Goal: Ask a question

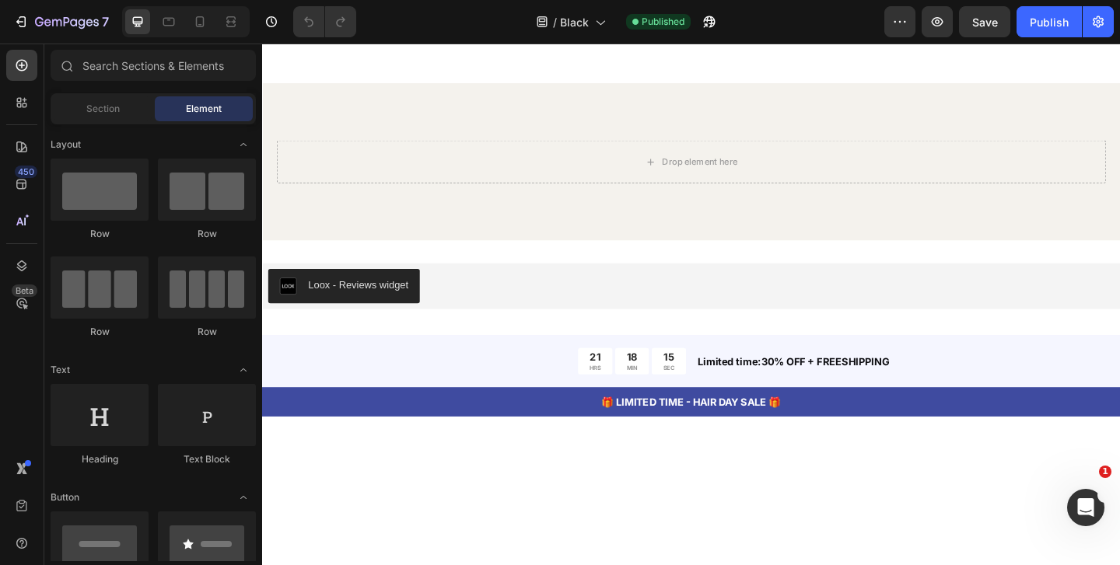
scroll to position [6737, 0]
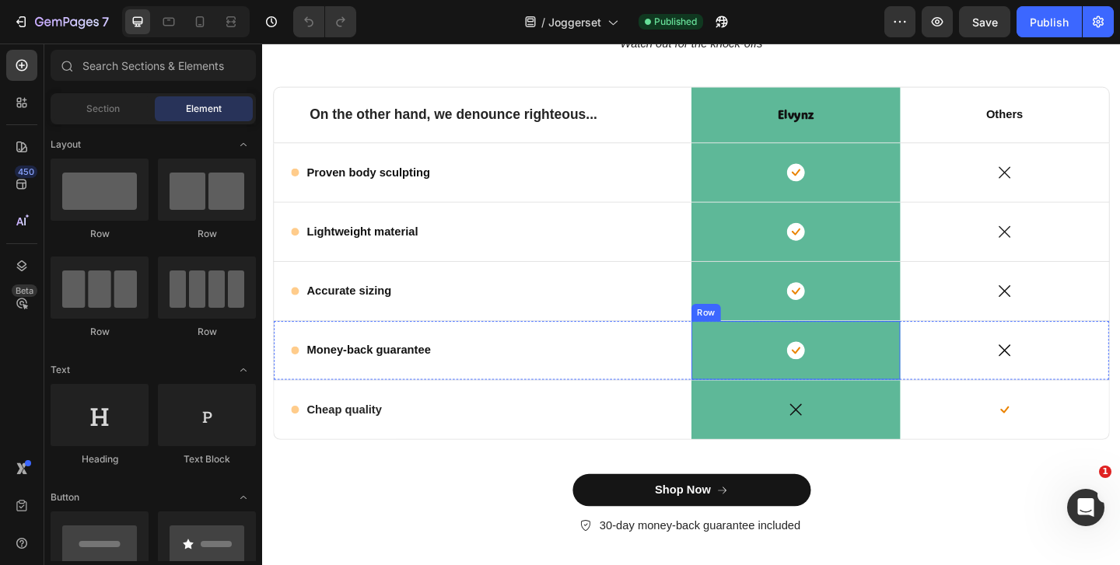
scroll to position [6528, 0]
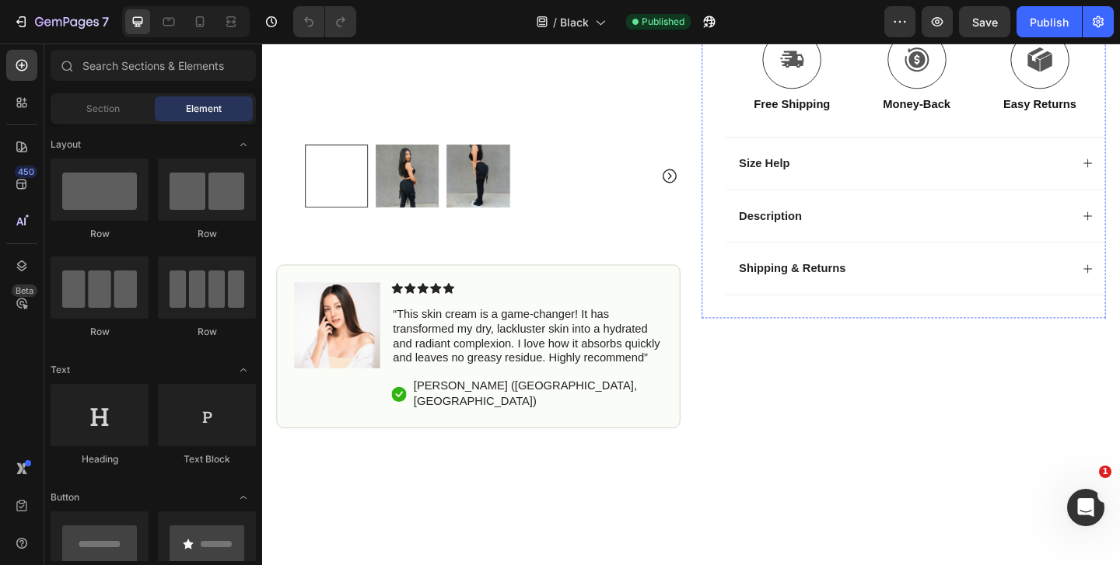
scroll to position [693, 0]
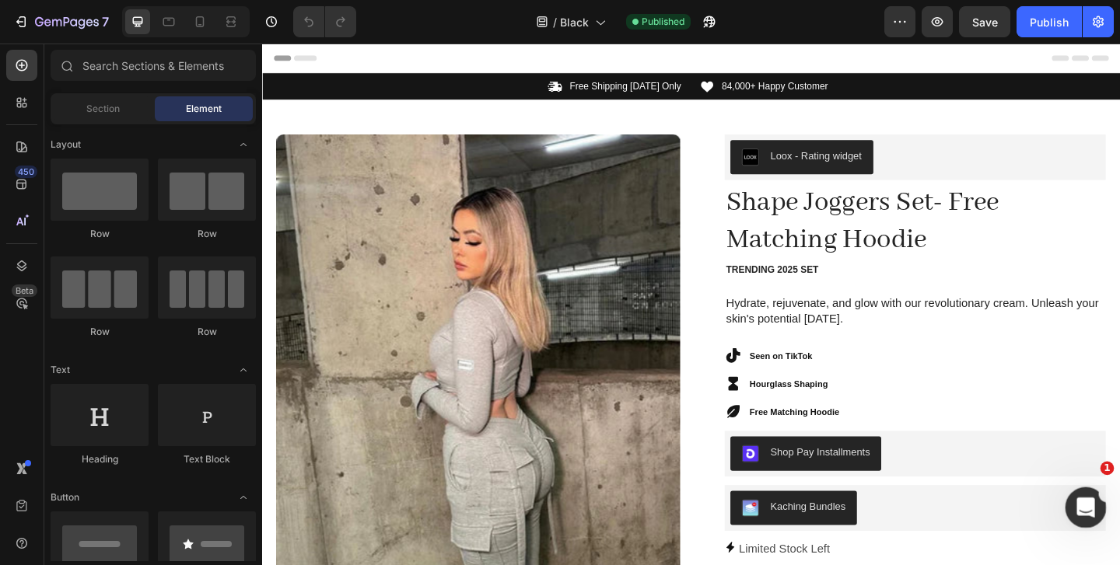
click at [1087, 501] on icon "Open Intercom Messenger" at bounding box center [1084, 506] width 26 height 26
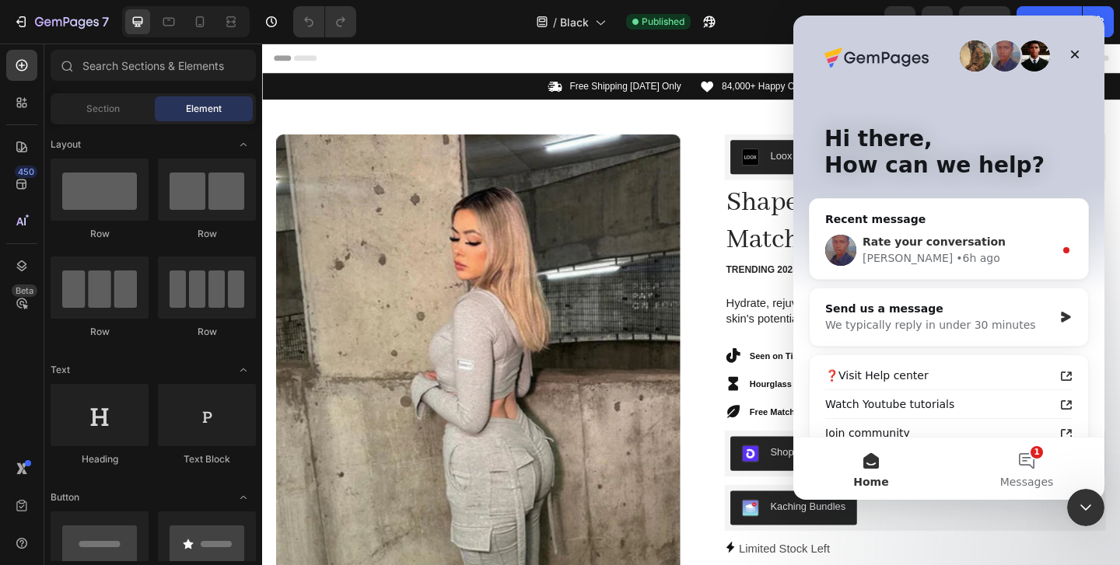
click at [967, 267] on div "Rate your conversation Jay • 6h ago" at bounding box center [948, 251] width 278 height 58
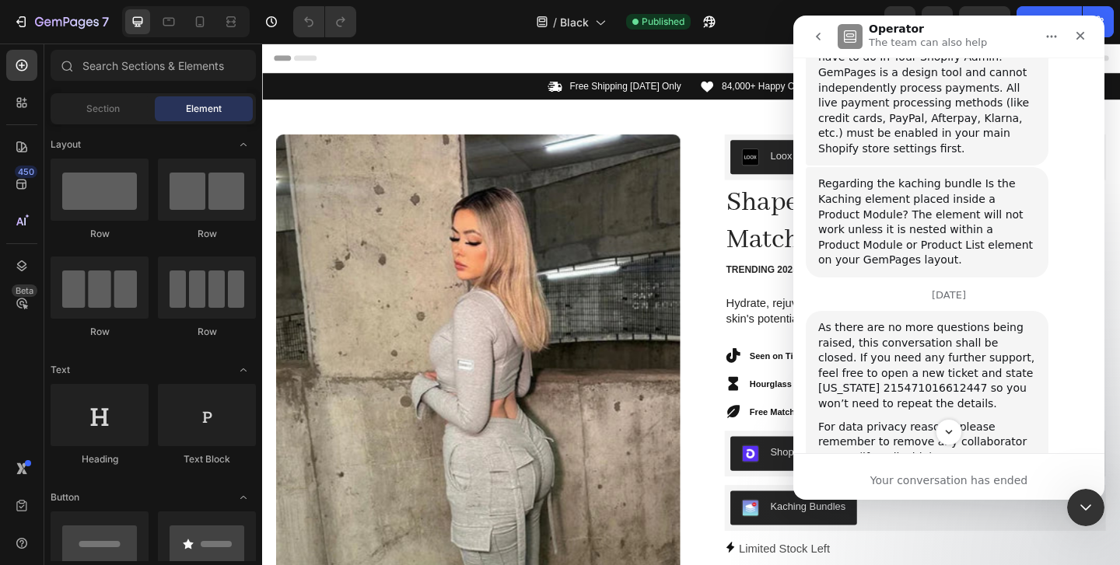
scroll to position [1826, 0]
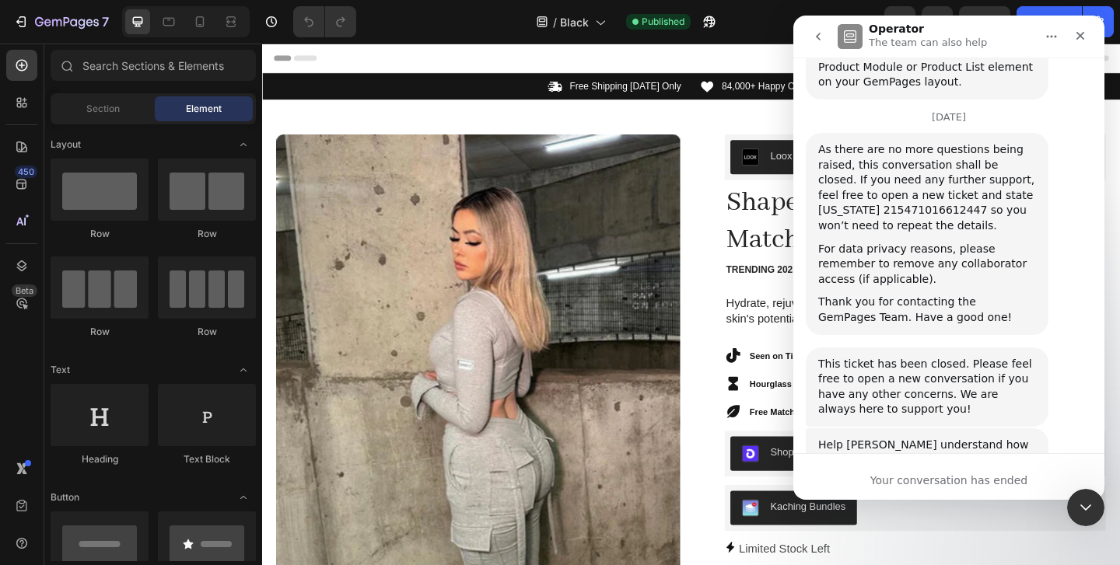
click at [886, 470] on div "Your conversation has ended" at bounding box center [948, 476] width 311 height 47
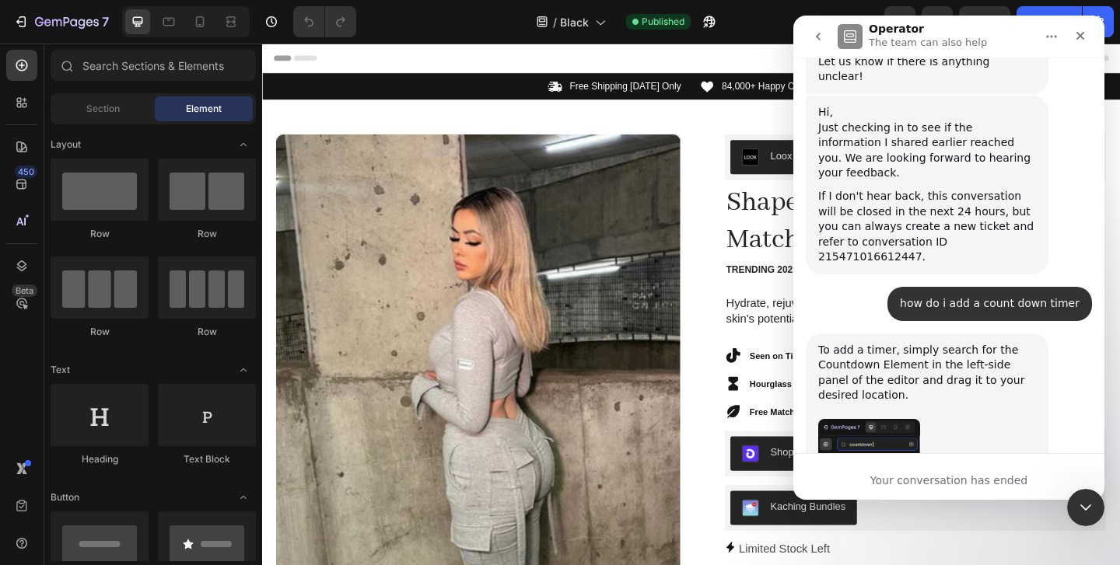
scroll to position [721, 0]
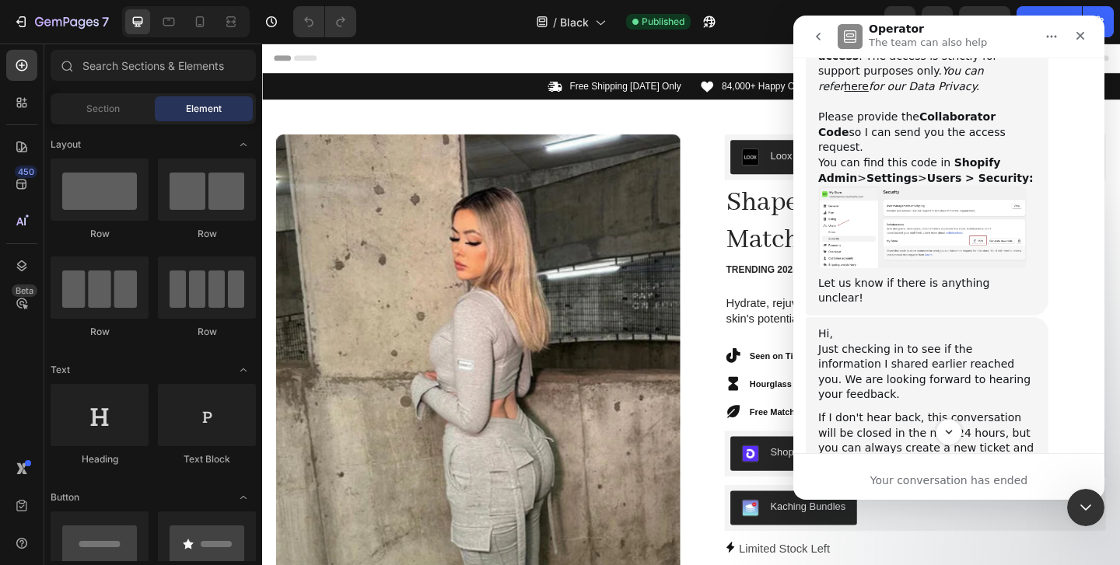
click at [813, 40] on icon "go back" at bounding box center [818, 36] width 12 height 12
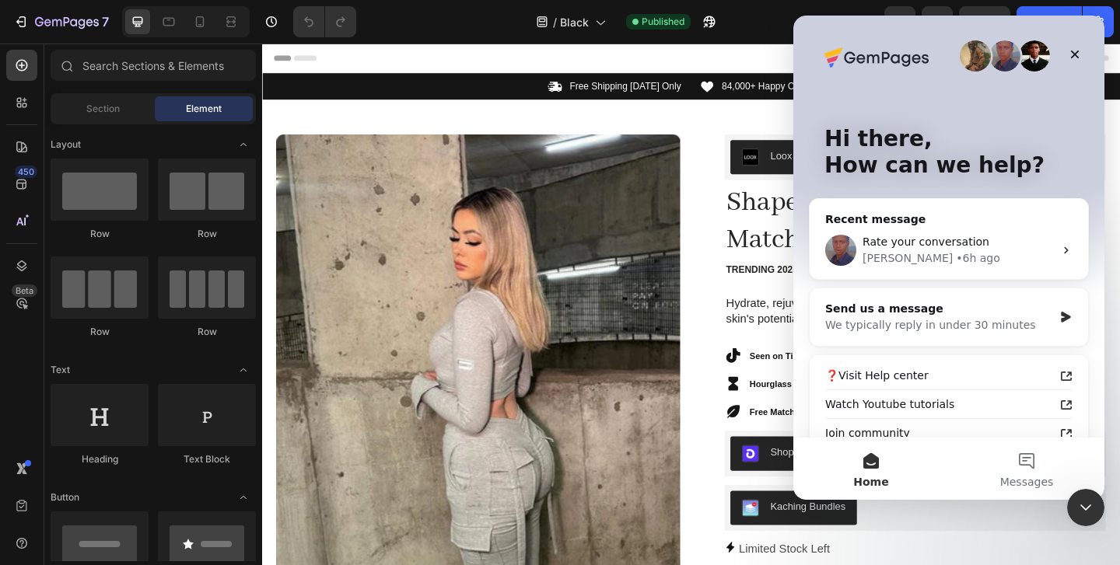
scroll to position [0, 0]
click at [914, 319] on div "We typically reply in under 30 minutes" at bounding box center [939, 325] width 228 height 16
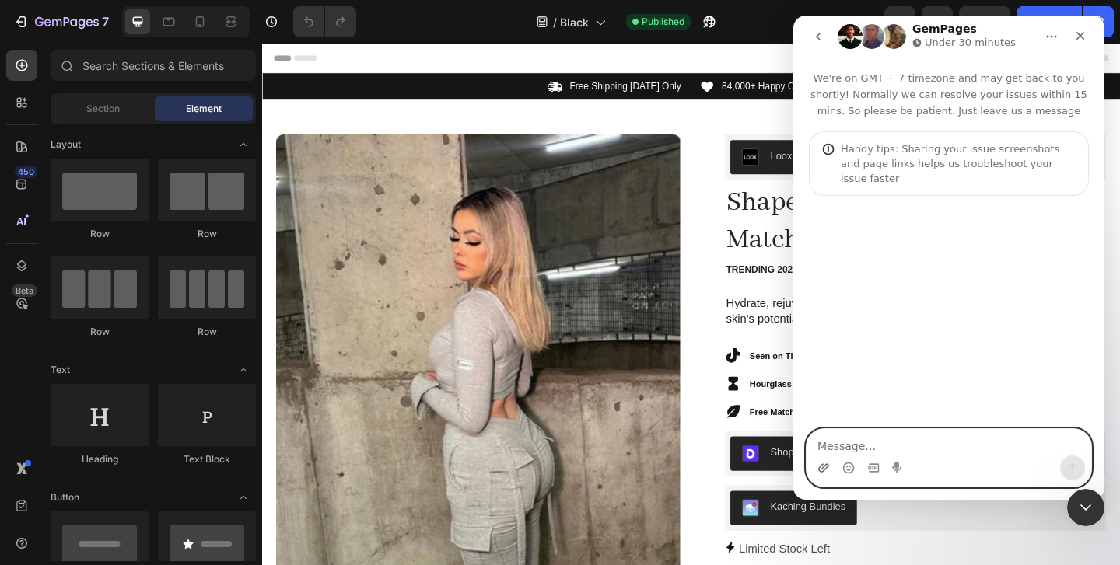
click at [827, 467] on icon "Upload attachment" at bounding box center [823, 467] width 11 height 9
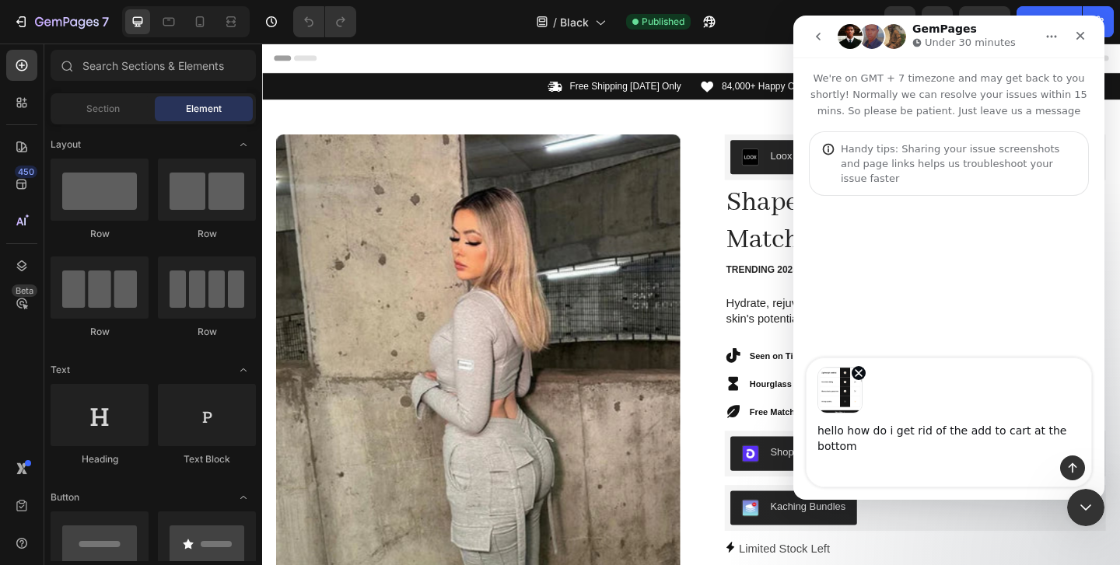
type textarea "hello how do i get rid of the add to cart at the bottom"
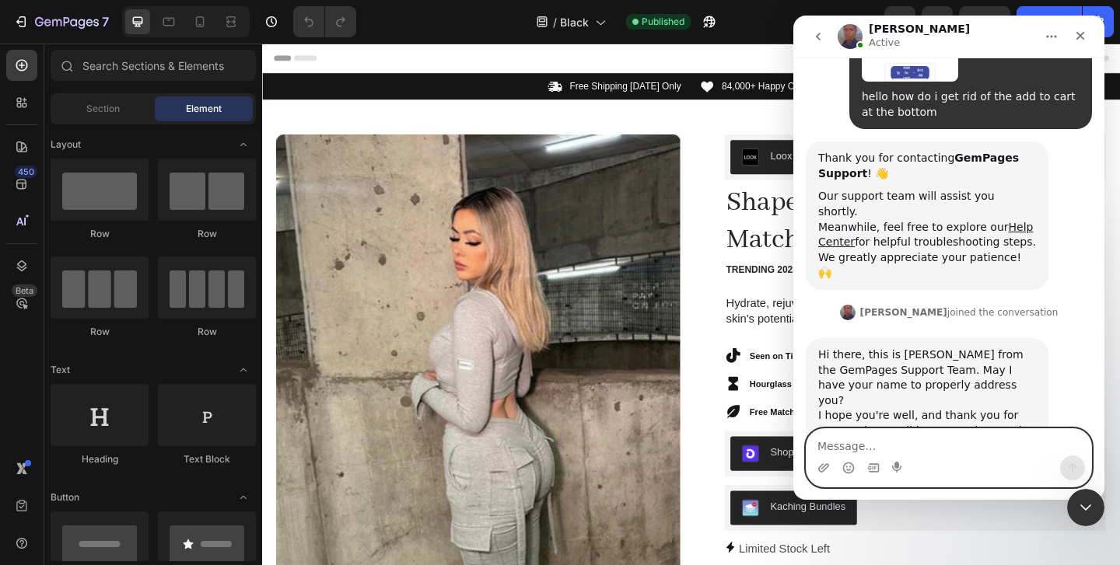
scroll to position [357, 0]
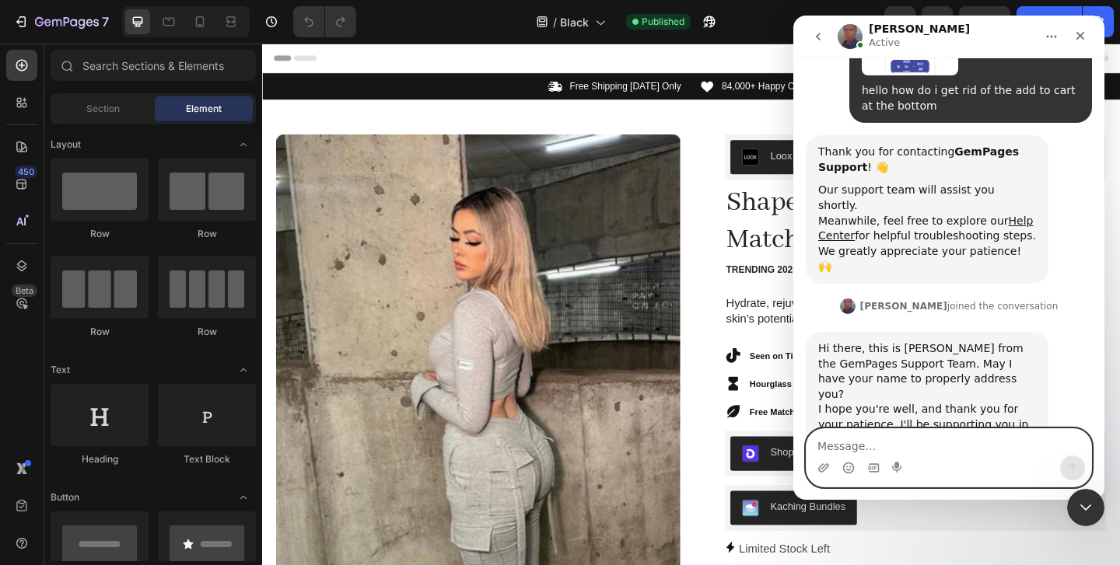
click at [930, 447] on textarea "Message…" at bounding box center [948, 442] width 285 height 26
type textarea "William"
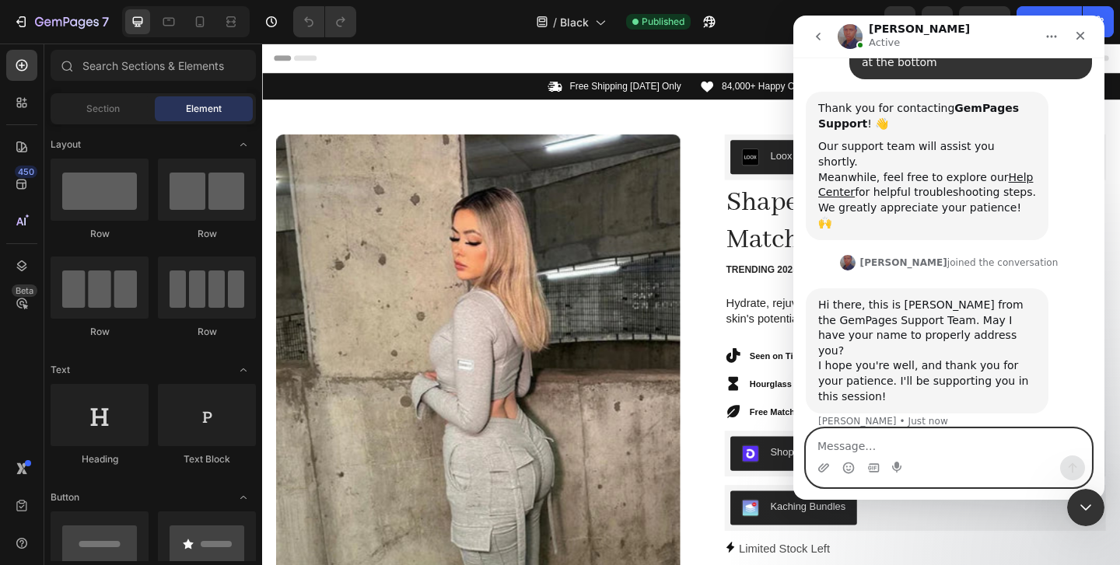
scroll to position [404, 0]
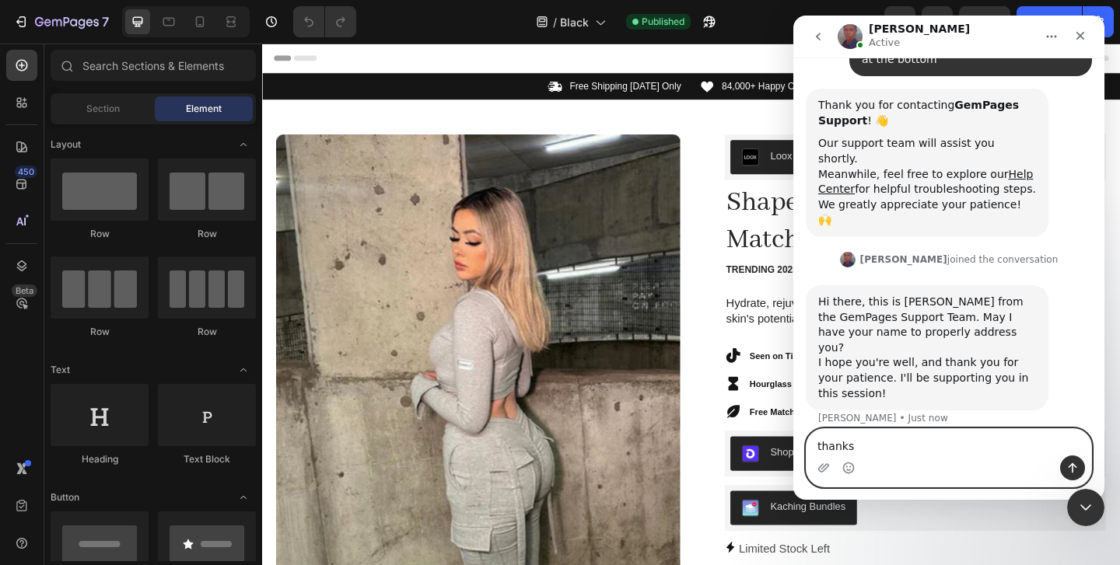
type textarea "thanks"
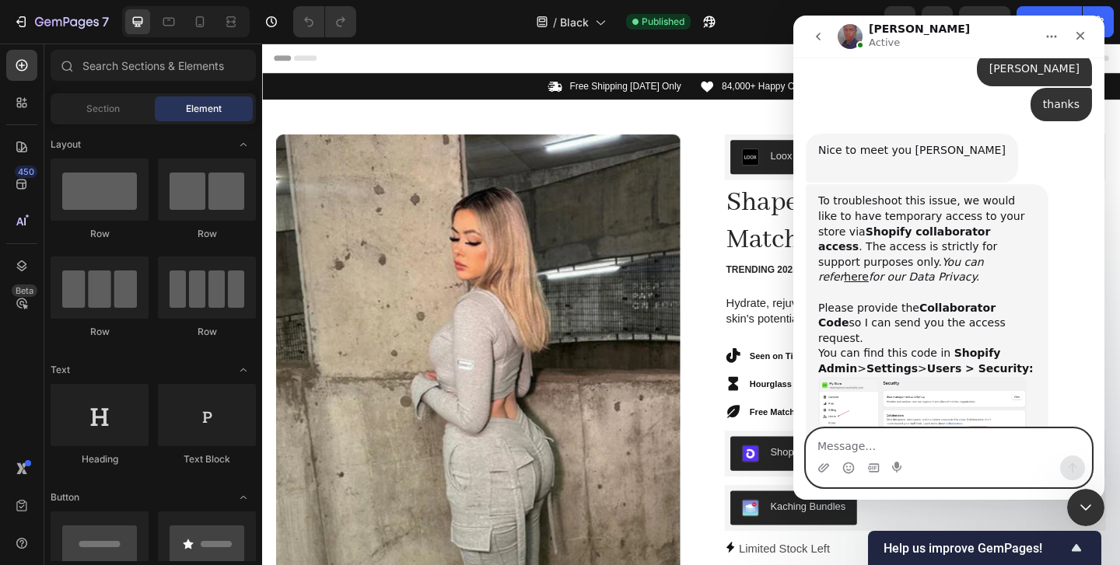
scroll to position [778, 0]
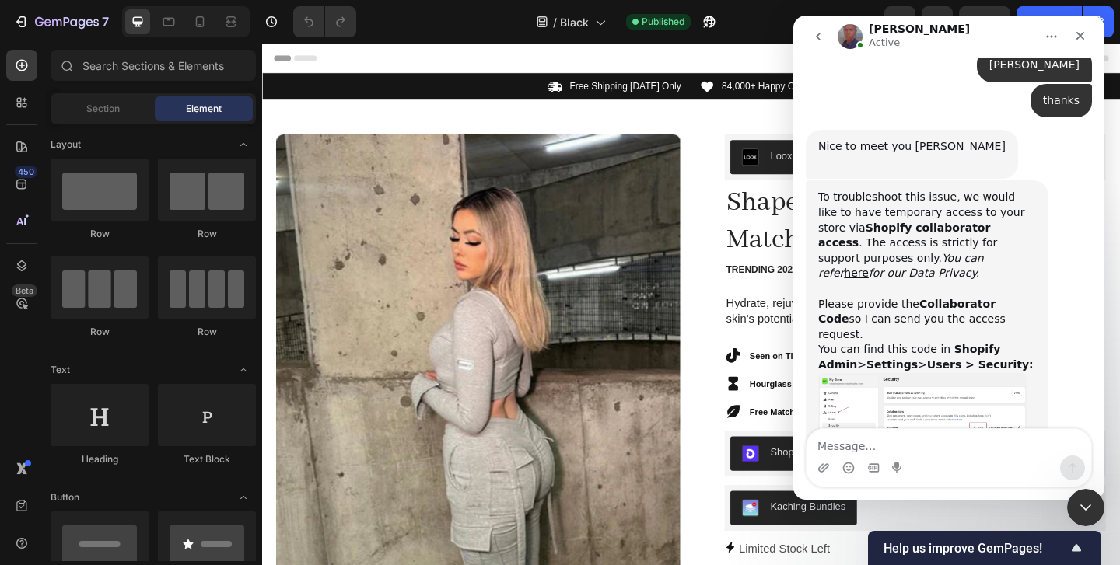
click at [984, 373] on img "Jay says…" at bounding box center [922, 414] width 208 height 82
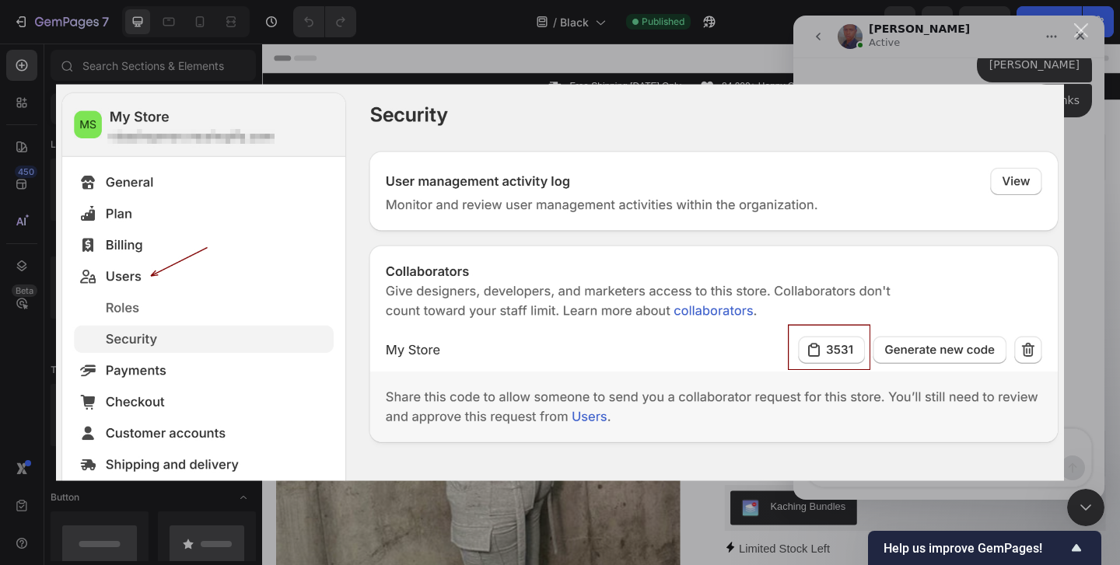
click at [1086, 321] on div "Intercom messenger" at bounding box center [560, 282] width 1120 height 565
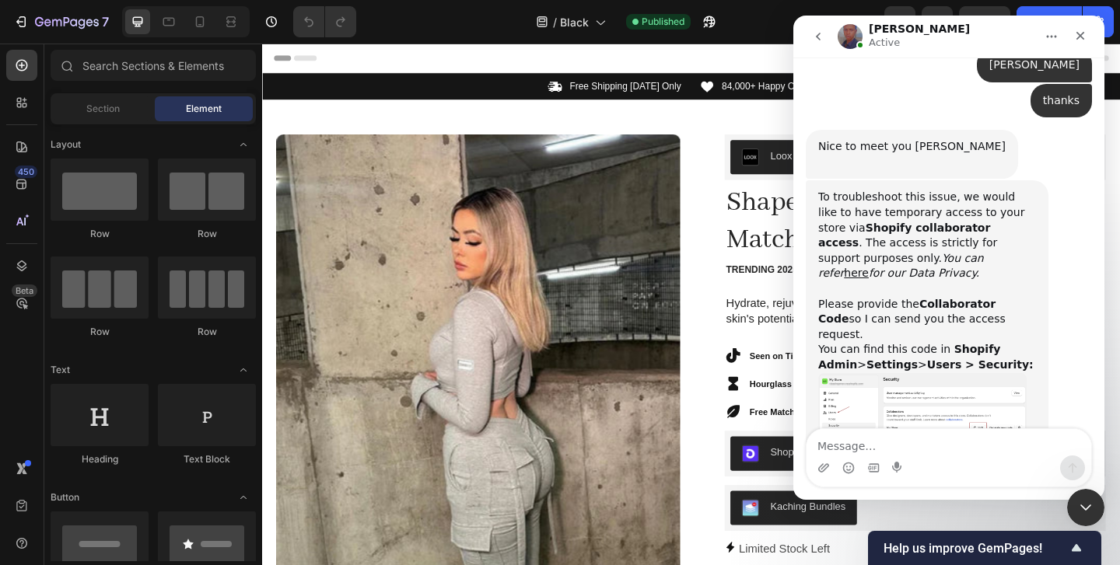
click at [932, 298] on b "Collaborator Code" at bounding box center [906, 312] width 177 height 28
click at [902, 374] on img "Jay says…" at bounding box center [922, 415] width 208 height 82
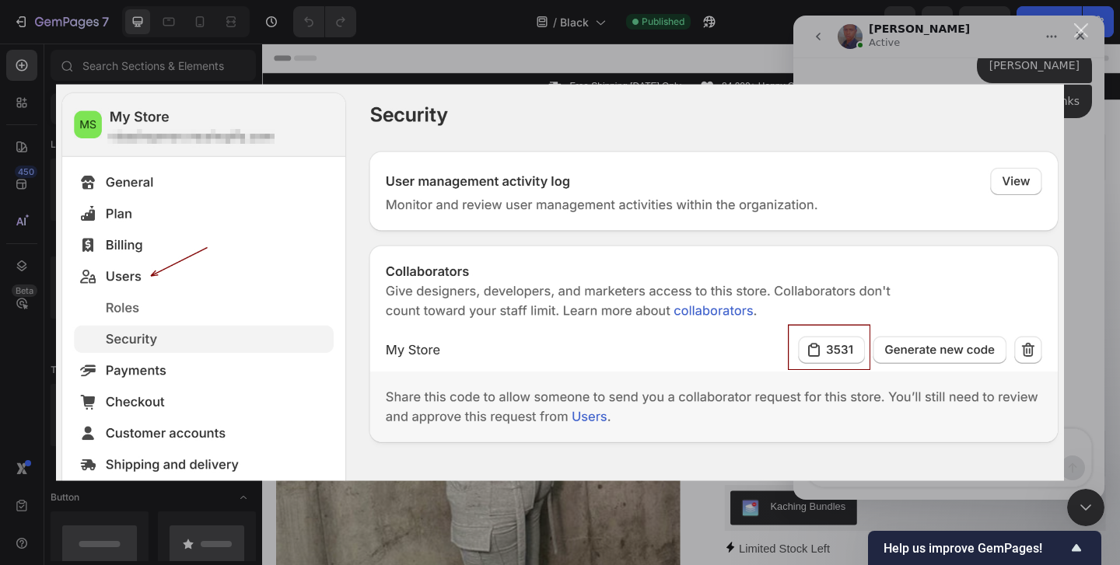
scroll to position [0, 0]
click at [1086, 175] on div "Intercom messenger" at bounding box center [560, 282] width 1120 height 565
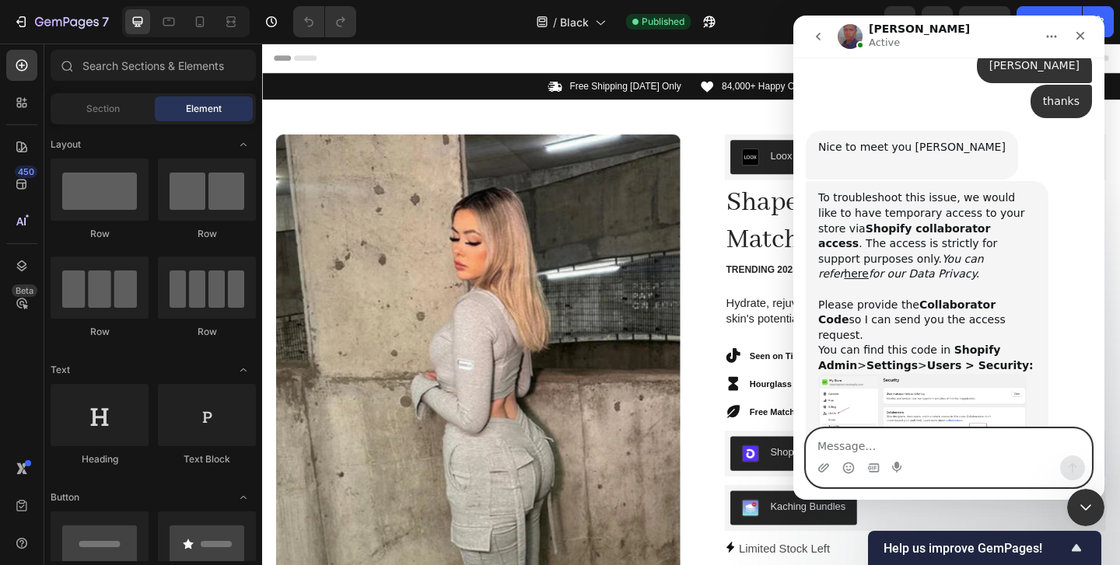
click at [899, 433] on textarea "Message…" at bounding box center [948, 442] width 285 height 26
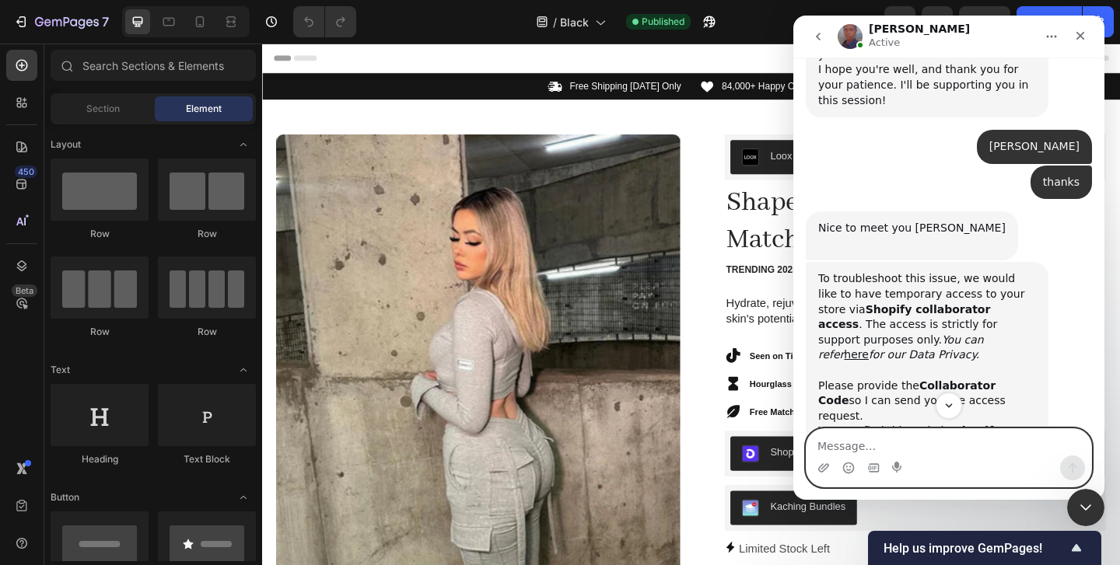
scroll to position [778, 0]
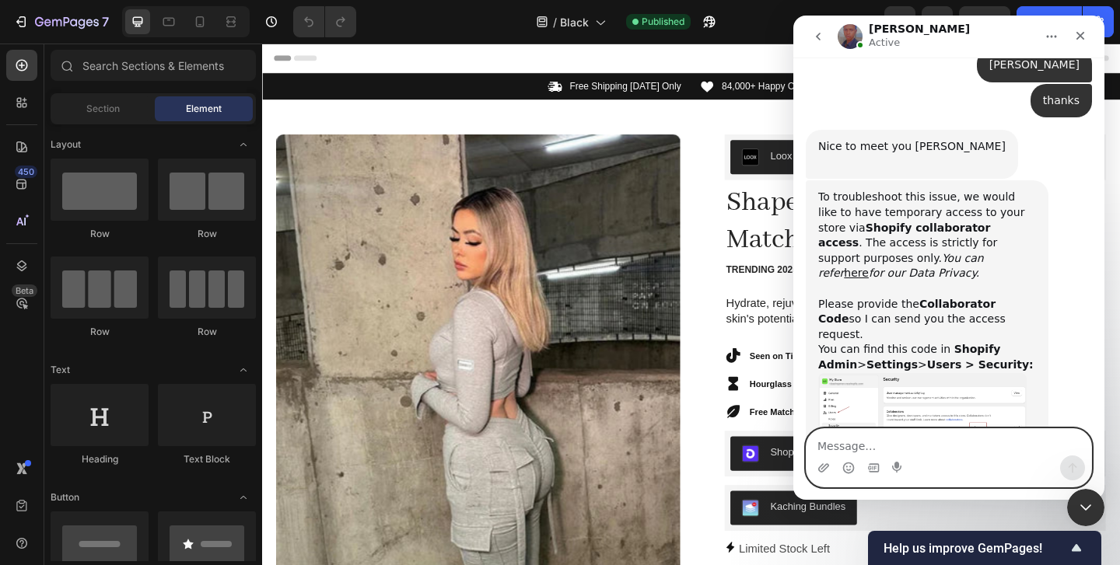
click at [865, 440] on textarea "Message…" at bounding box center [948, 442] width 285 height 26
click at [927, 358] on b "Users > Security:" at bounding box center [980, 364] width 107 height 12
click at [888, 373] on img "Jay says…" at bounding box center [922, 414] width 208 height 82
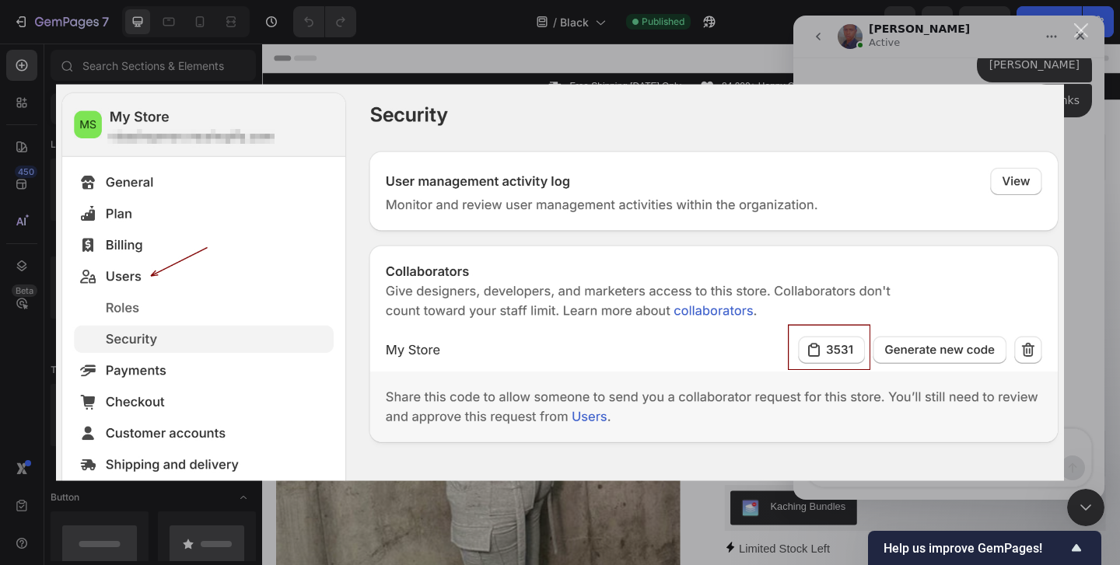
scroll to position [0, 0]
click at [1058, 71] on div "Intercom messenger" at bounding box center [560, 282] width 1120 height 565
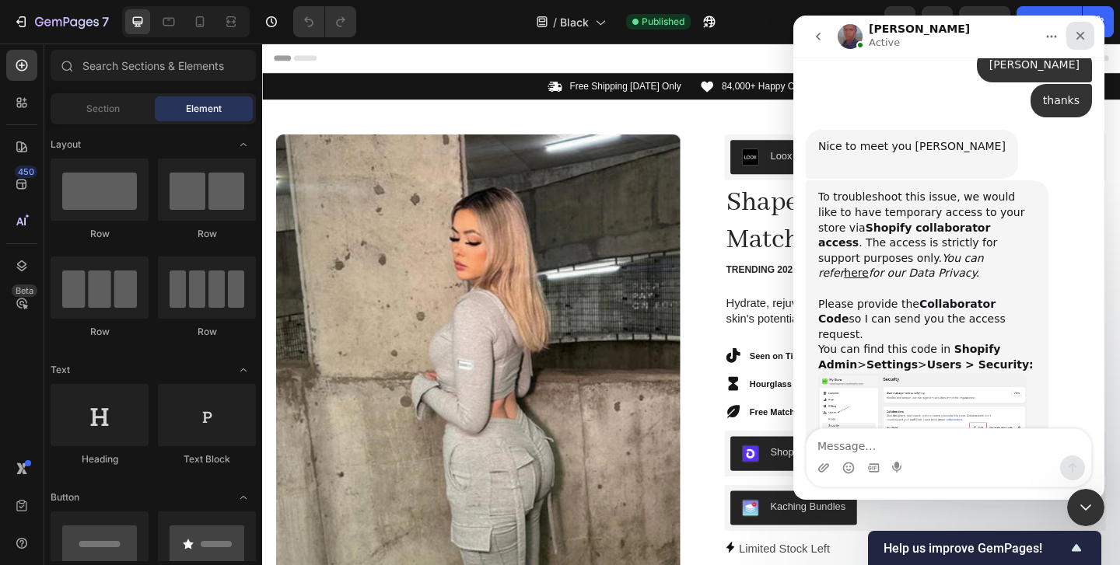
click at [1075, 38] on icon "Close" at bounding box center [1080, 36] width 12 height 12
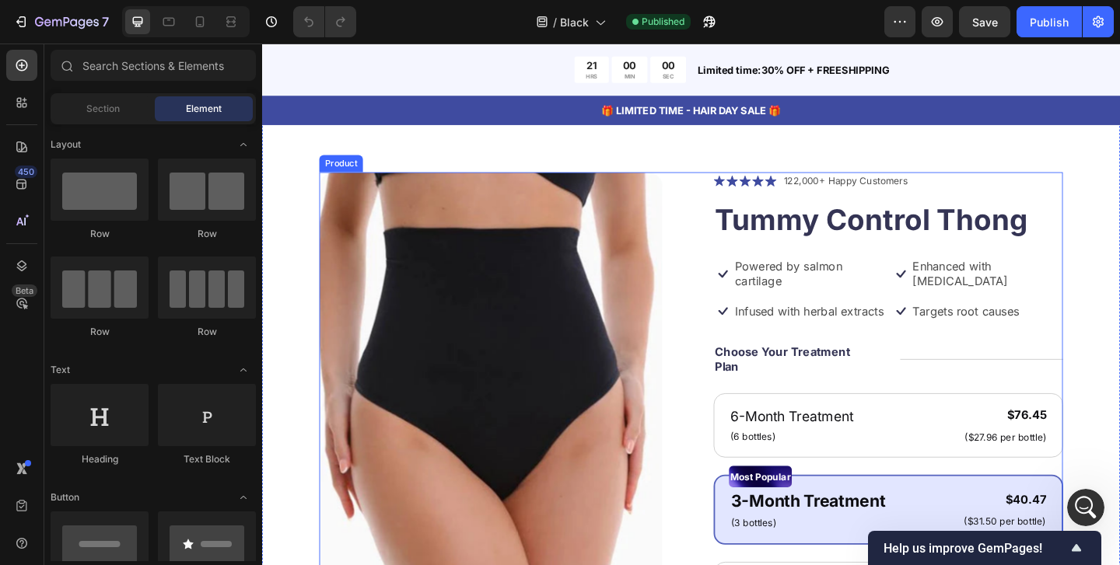
scroll to position [3693, 0]
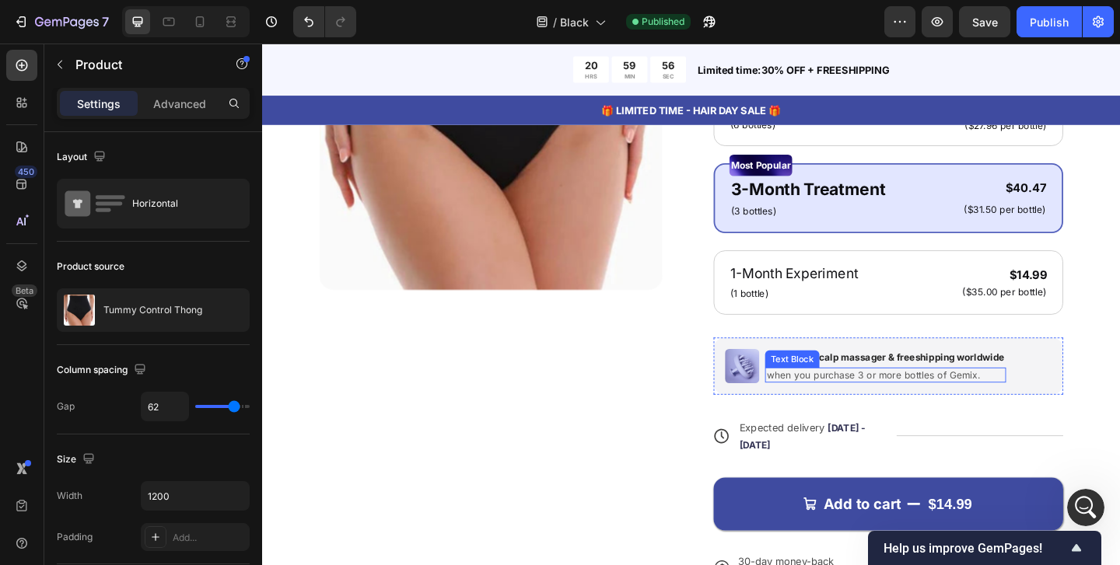
scroll to position [4243, 0]
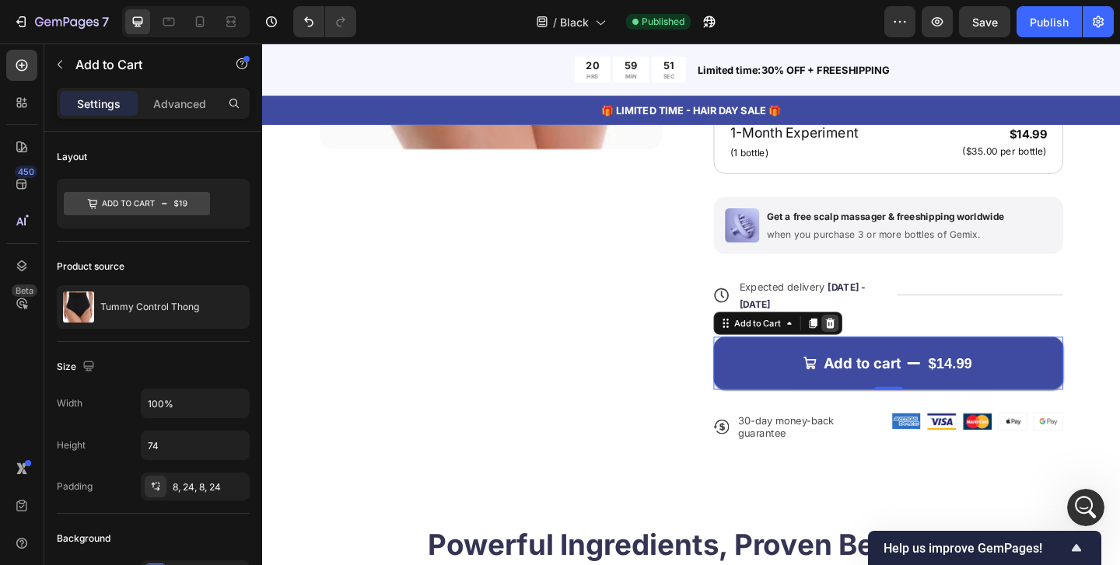
click at [879, 346] on icon at bounding box center [880, 346] width 10 height 11
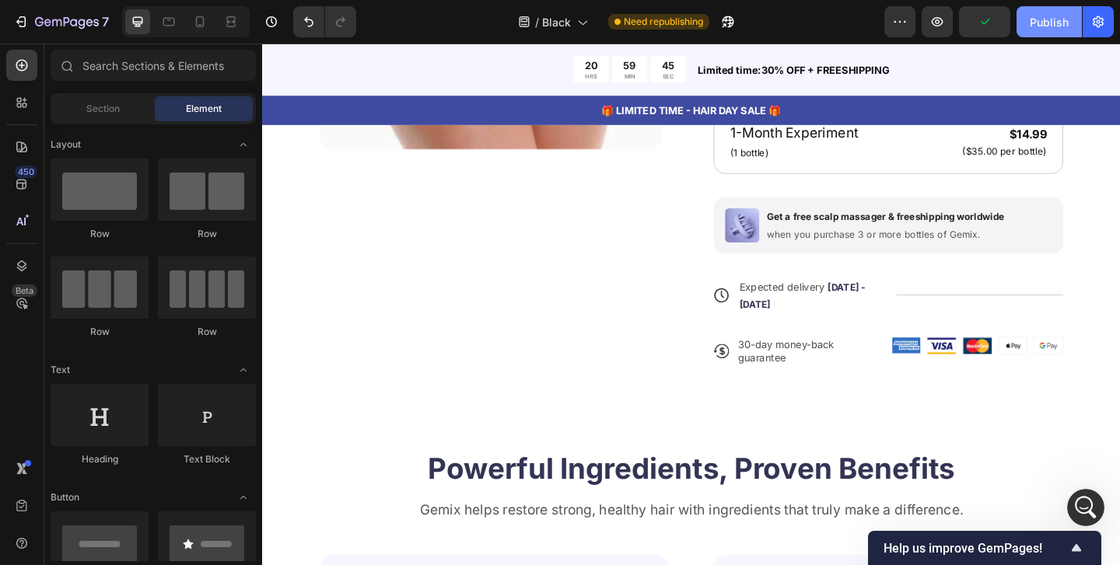
click at [1034, 26] on div "Publish" at bounding box center [1049, 22] width 39 height 16
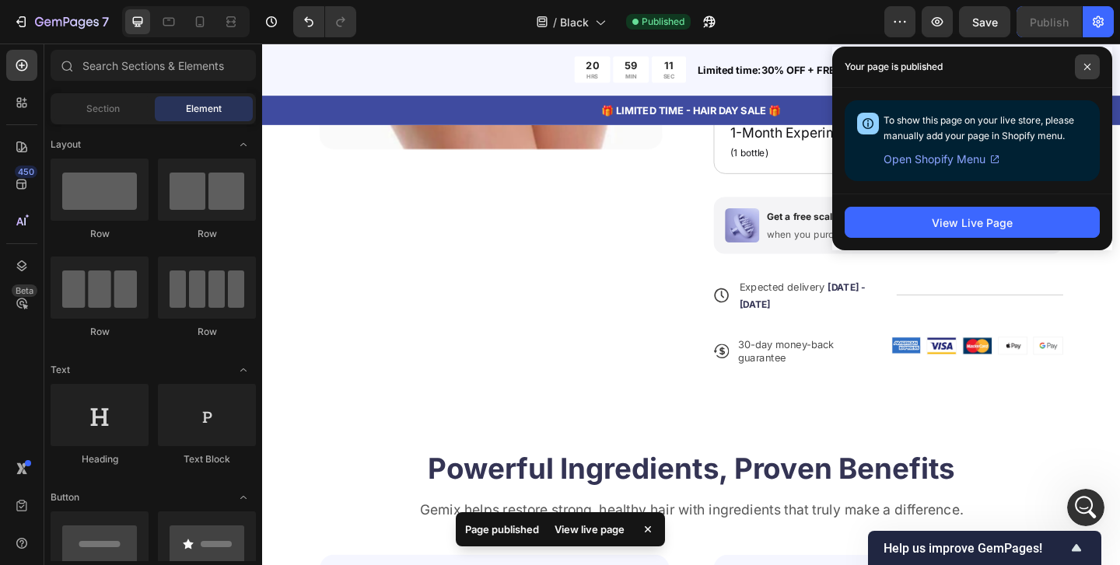
click at [1086, 75] on span at bounding box center [1087, 66] width 25 height 25
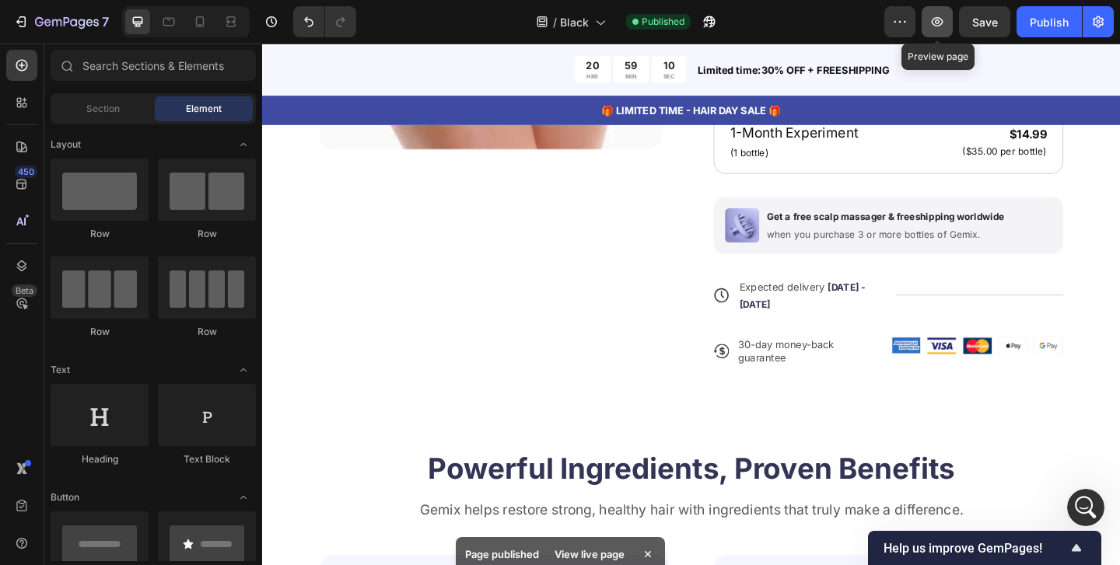
click at [936, 30] on button "button" at bounding box center [936, 21] width 31 height 31
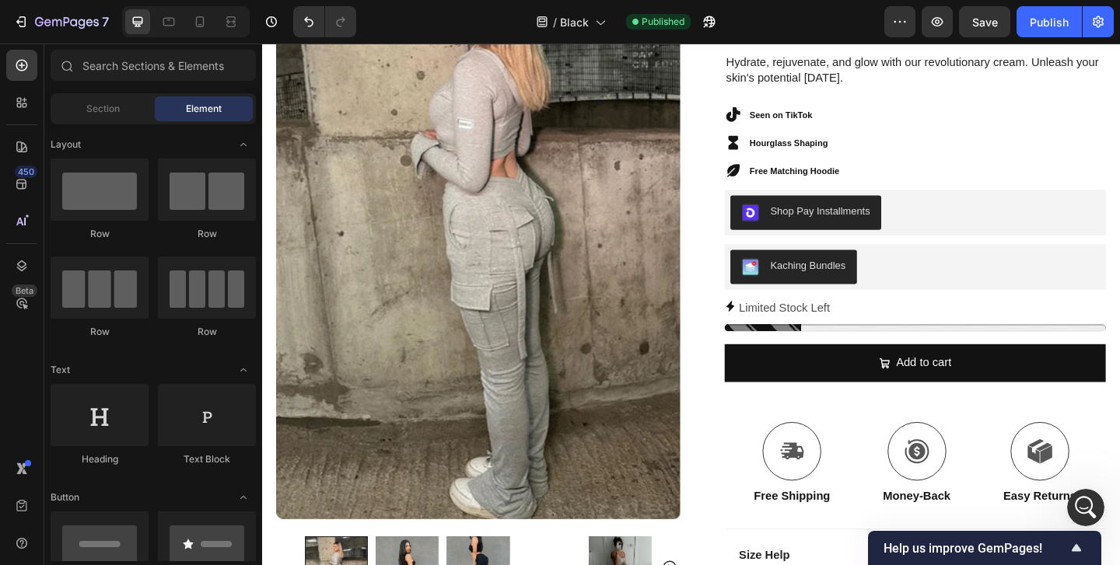
scroll to position [0, 0]
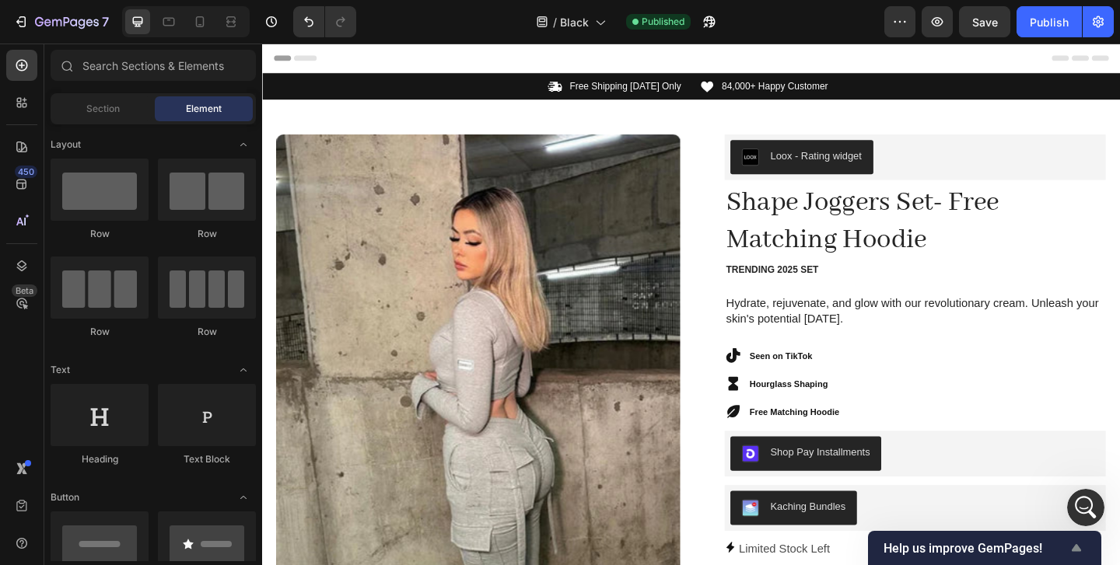
click at [1008, 543] on span "Help us improve GemPages!" at bounding box center [975, 548] width 184 height 15
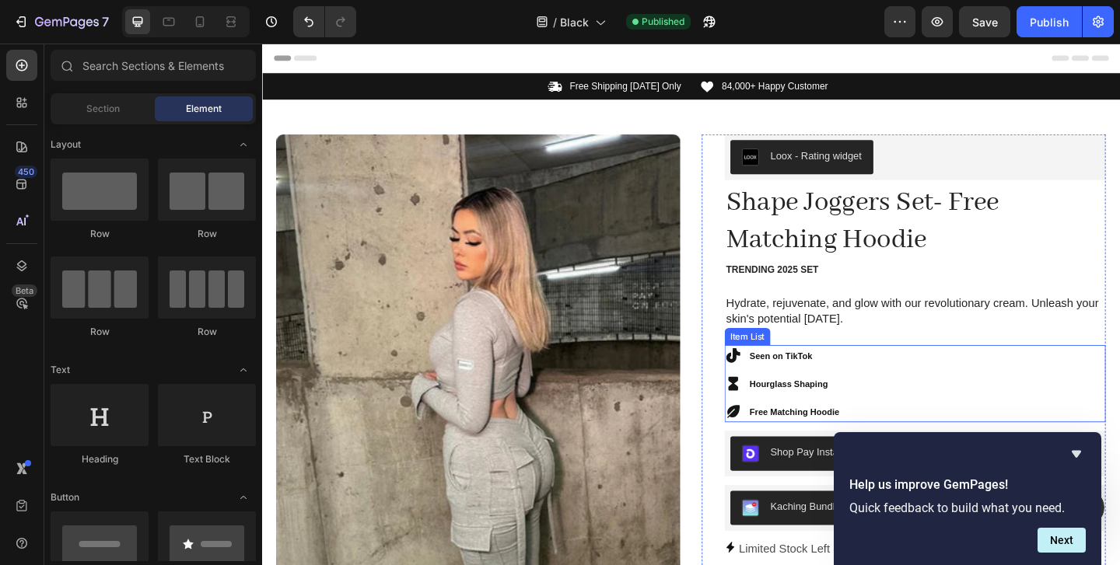
click at [1119, 443] on div "Seen on TikTok Hourglass Shaping Free Matching Hoodie" at bounding box center [972, 413] width 414 height 84
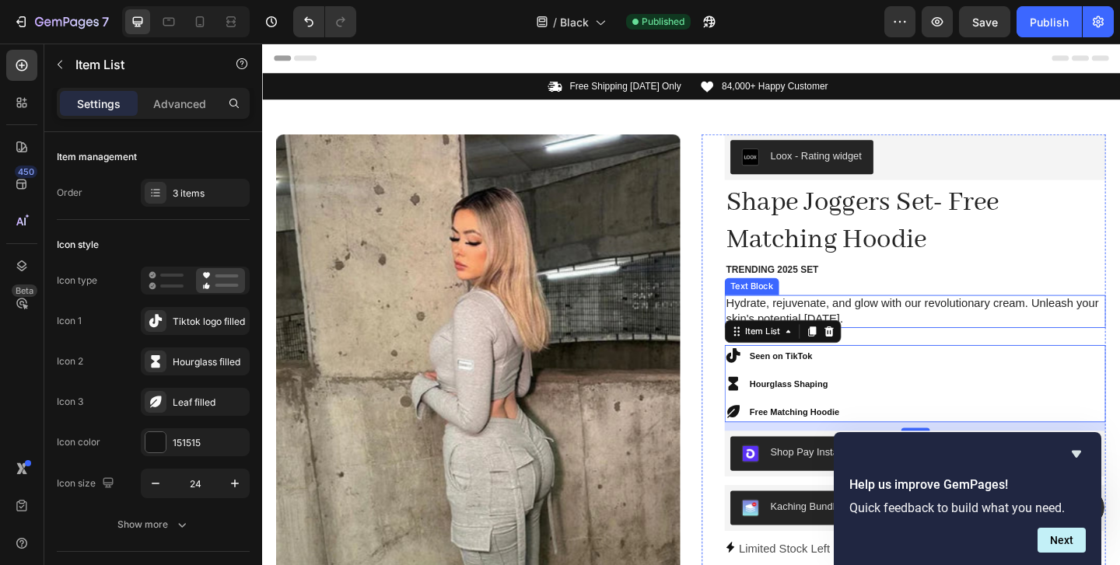
click at [1100, 329] on p "Hydrate, rejuvenate, and glow with our revolutionary cream. Unleash your skin's…" at bounding box center [972, 334] width 411 height 33
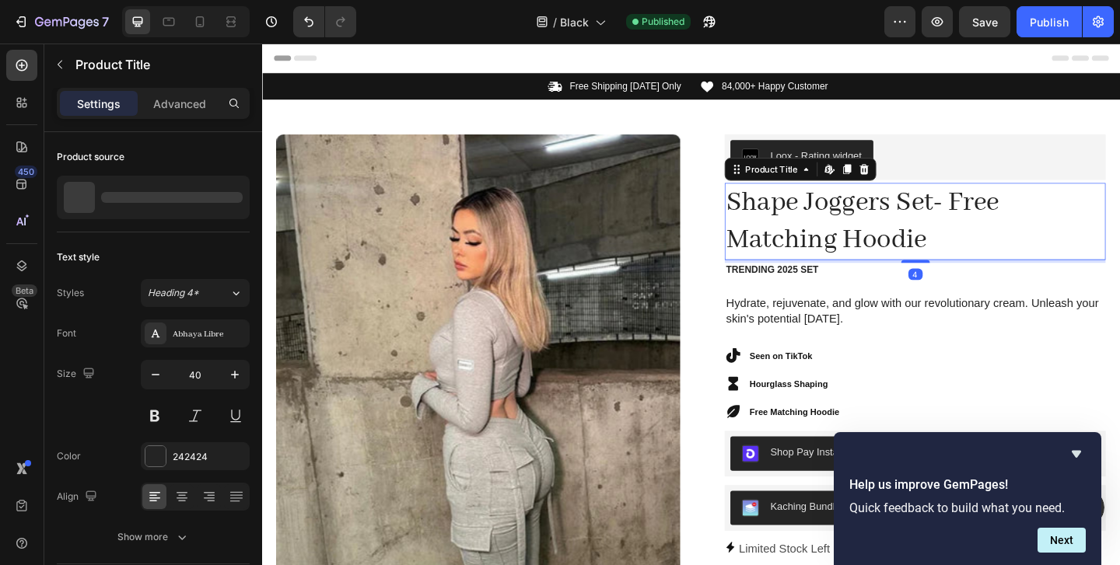
click at [1071, 270] on h1 "Shape Joggers Set- Free Matching Hoodie" at bounding box center [972, 236] width 414 height 84
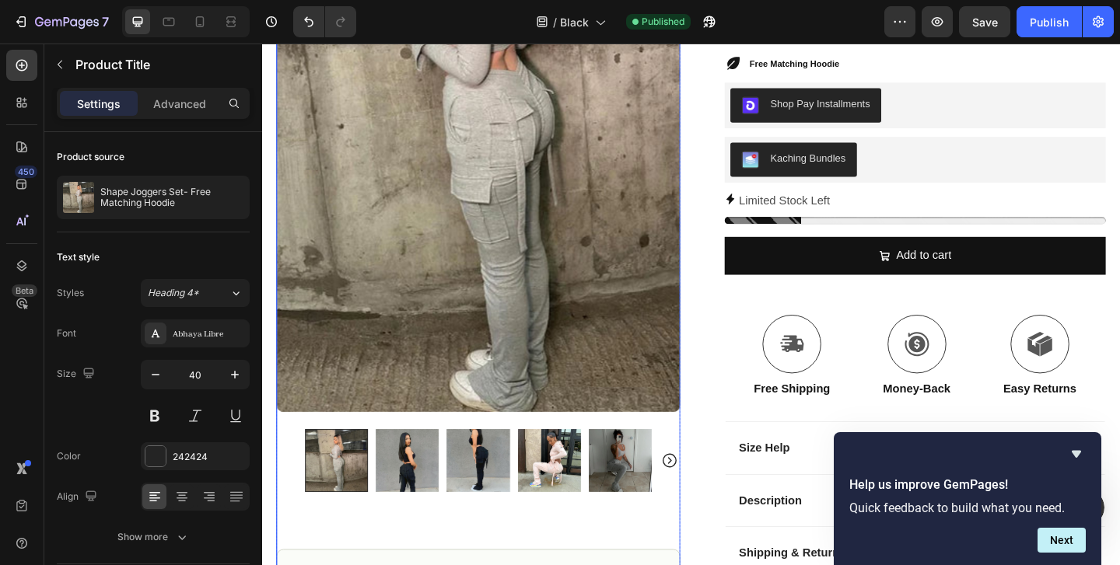
scroll to position [378, 0]
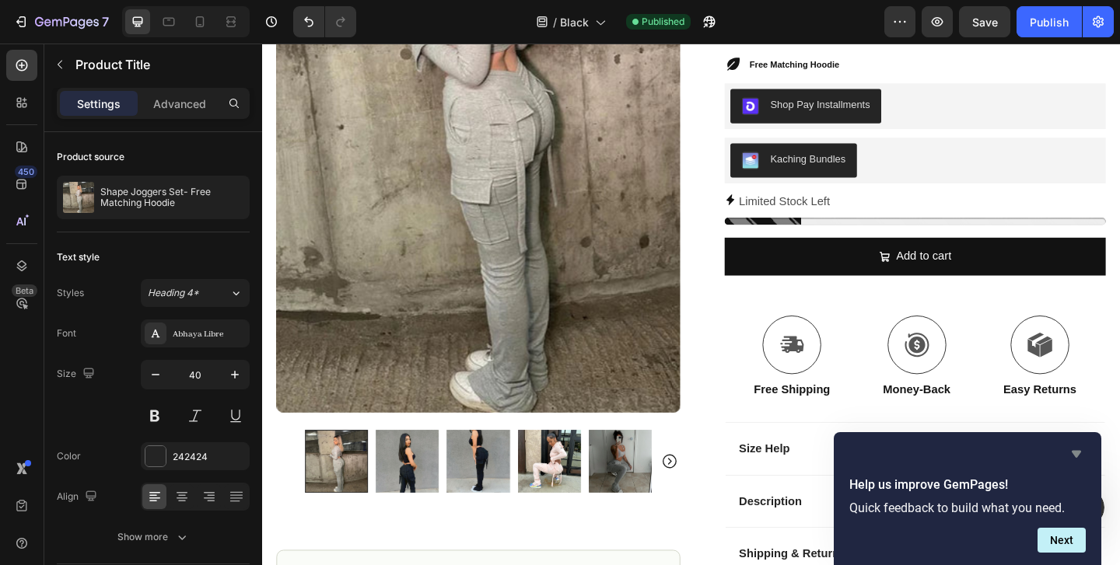
click at [1080, 456] on icon "Hide survey" at bounding box center [1076, 454] width 19 height 19
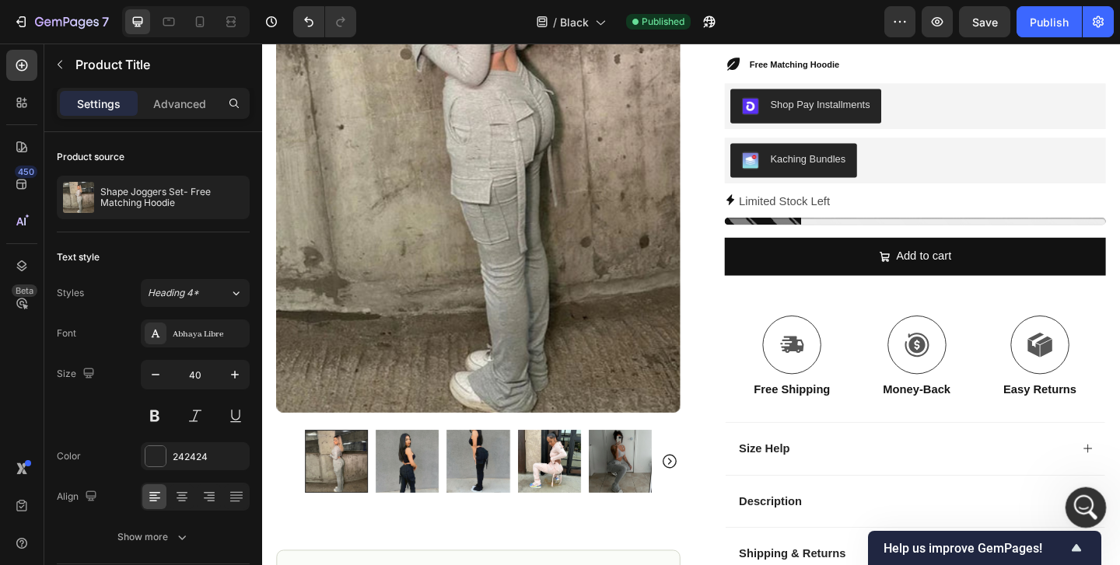
click at [1082, 496] on icon "Open Intercom Messenger" at bounding box center [1084, 506] width 26 height 26
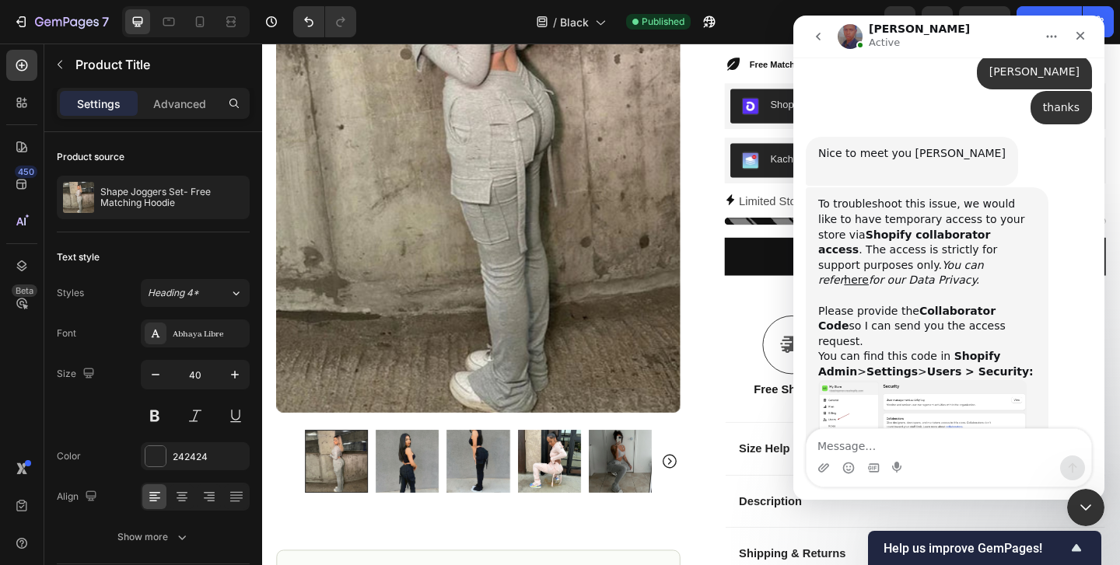
scroll to position [778, 0]
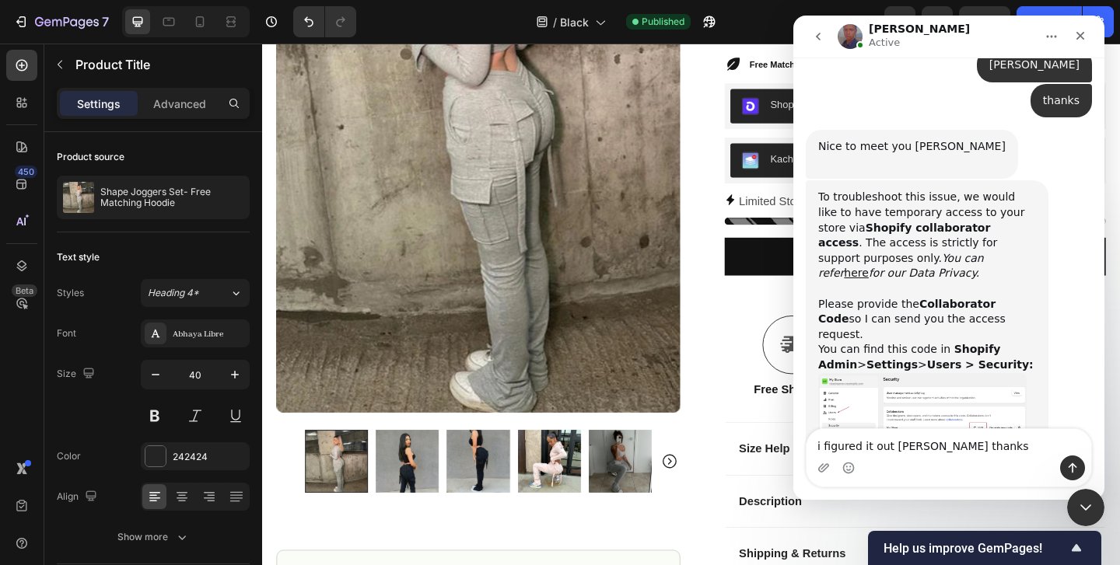
type textarea "i figured it out jay thanks"
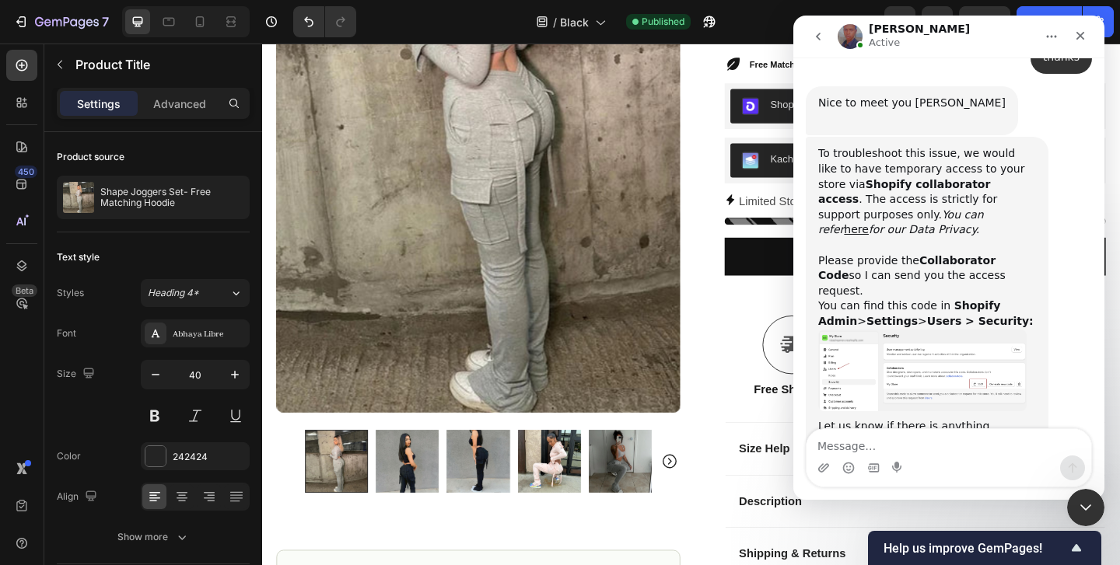
scroll to position [824, 0]
click at [817, 34] on icon "go back" at bounding box center [818, 37] width 5 height 8
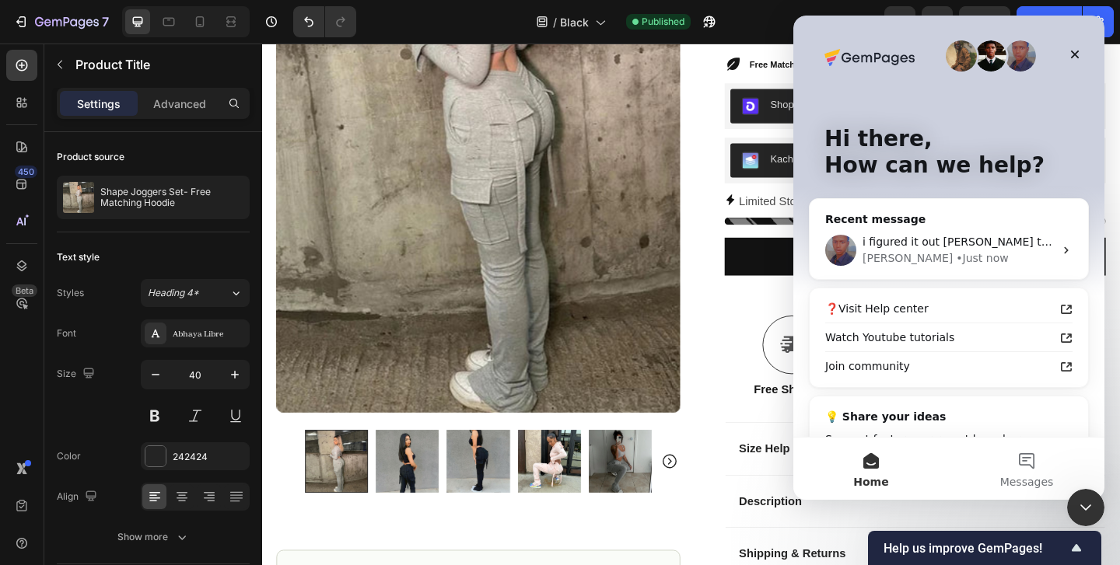
scroll to position [0, 0]
click at [1074, 49] on icon "Close" at bounding box center [1074, 54] width 12 height 12
